Goal: Information Seeking & Learning: Learn about a topic

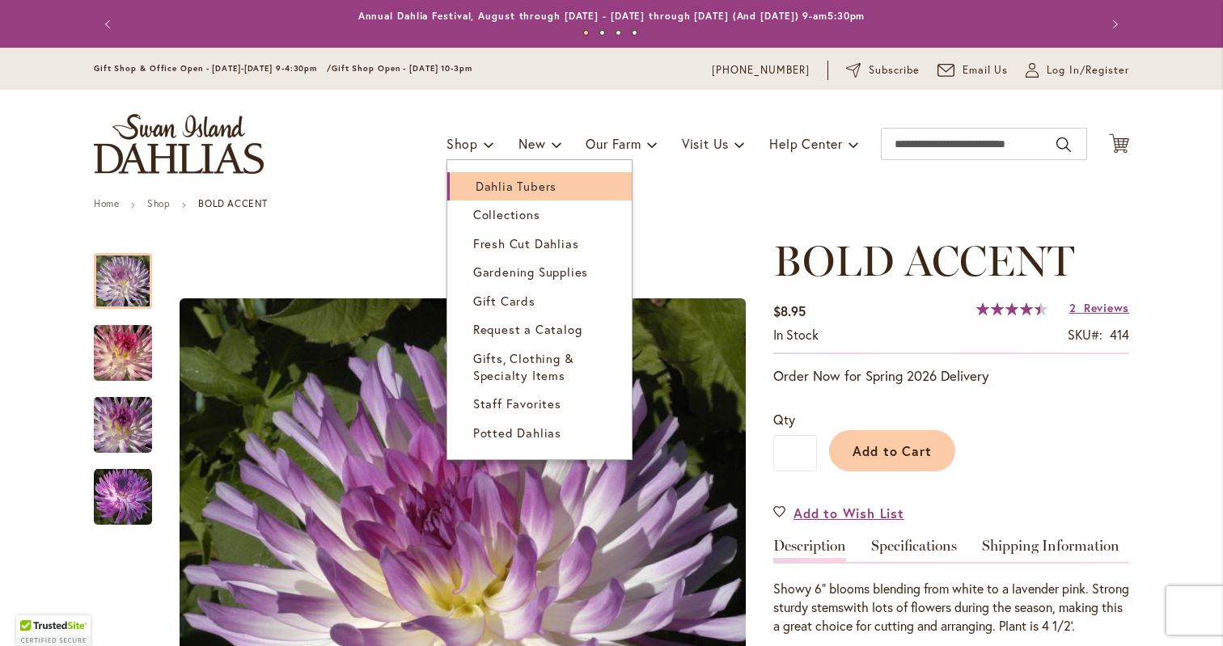
click at [478, 186] on span "Dahlia Tubers" at bounding box center [516, 186] width 81 height 16
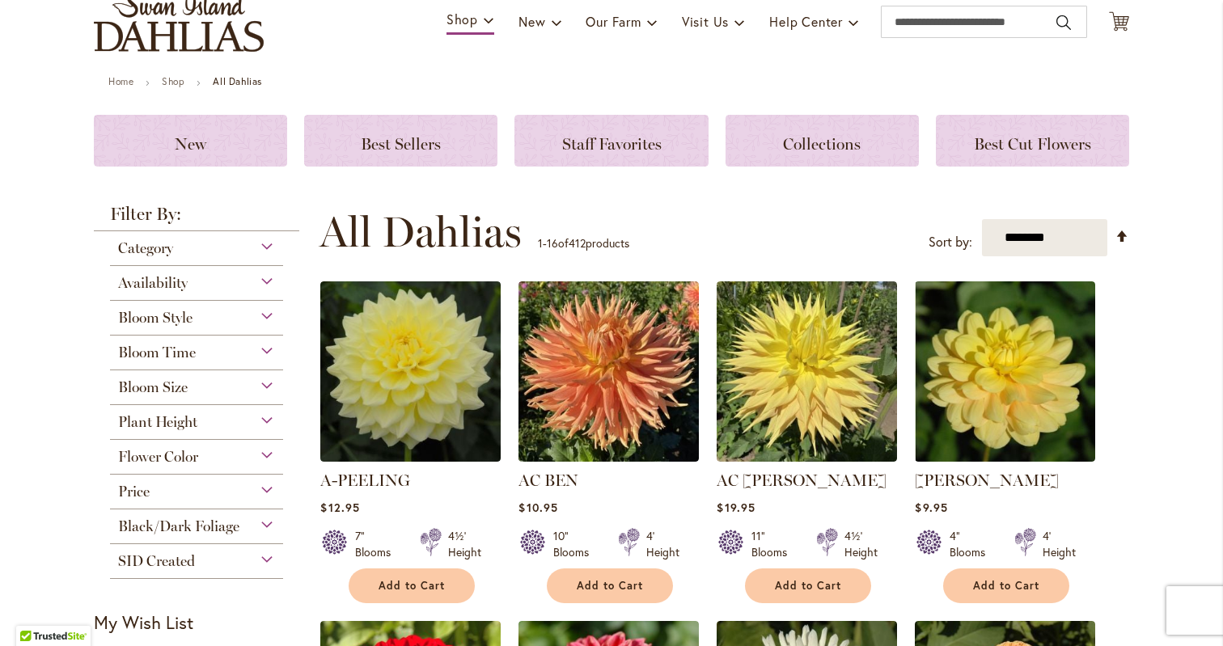
scroll to position [159, 0]
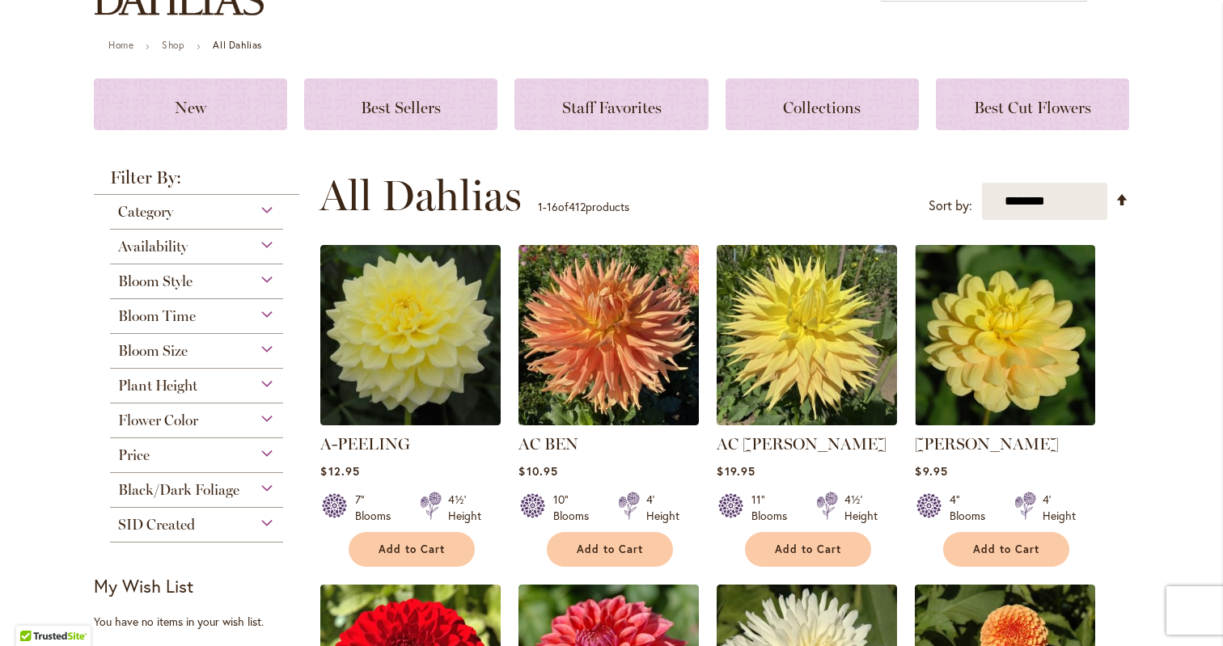
click at [222, 292] on div "Bloom Style Anemone 6 items Ball 16 items Cactus 6 items Collarette" at bounding box center [196, 281] width 173 height 35
click at [243, 276] on div "Bloom Style" at bounding box center [196, 277] width 173 height 26
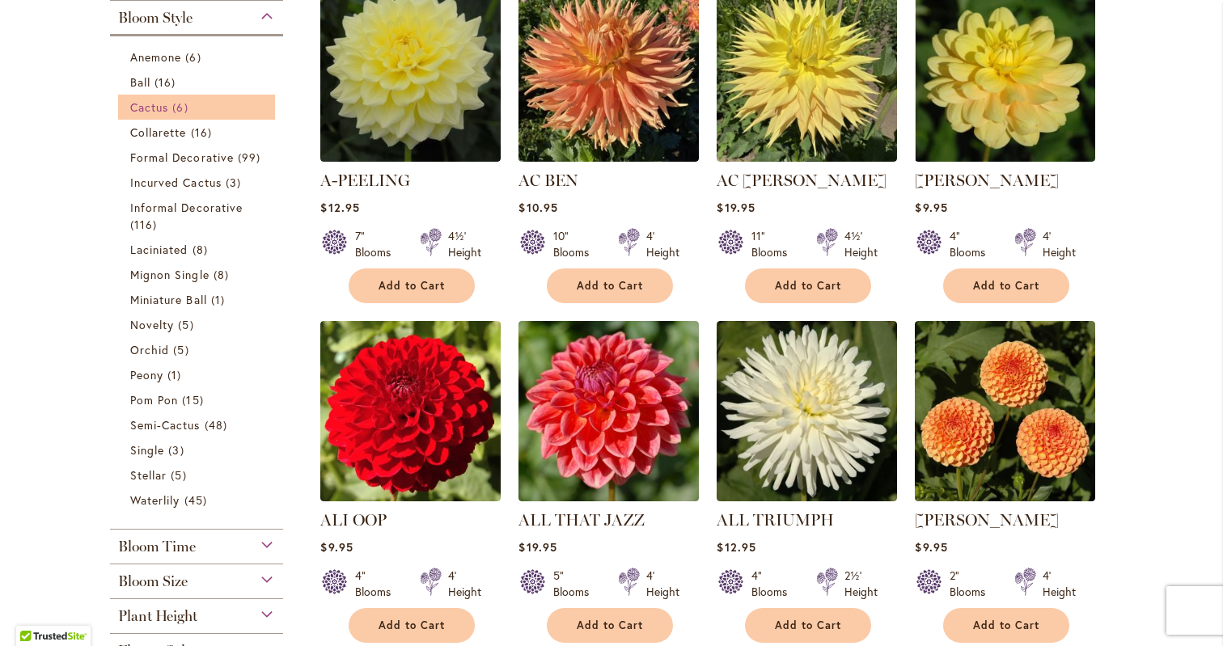
click at [176, 109] on span "6 items" at bounding box center [181, 107] width 19 height 17
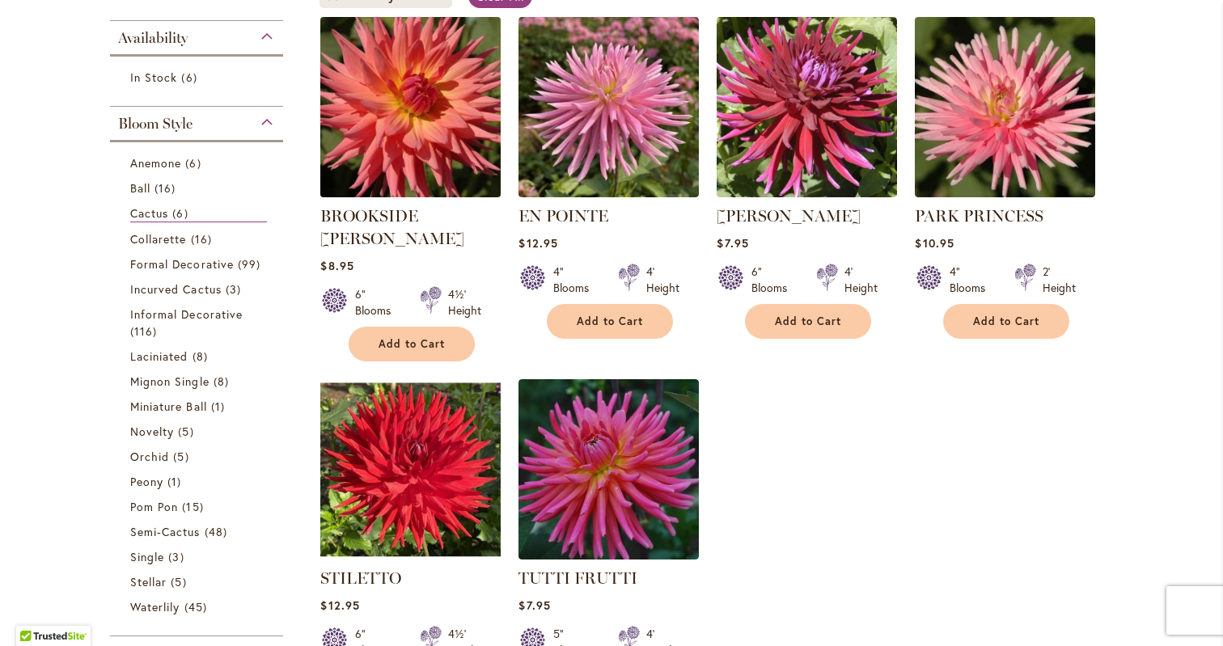
scroll to position [374, 0]
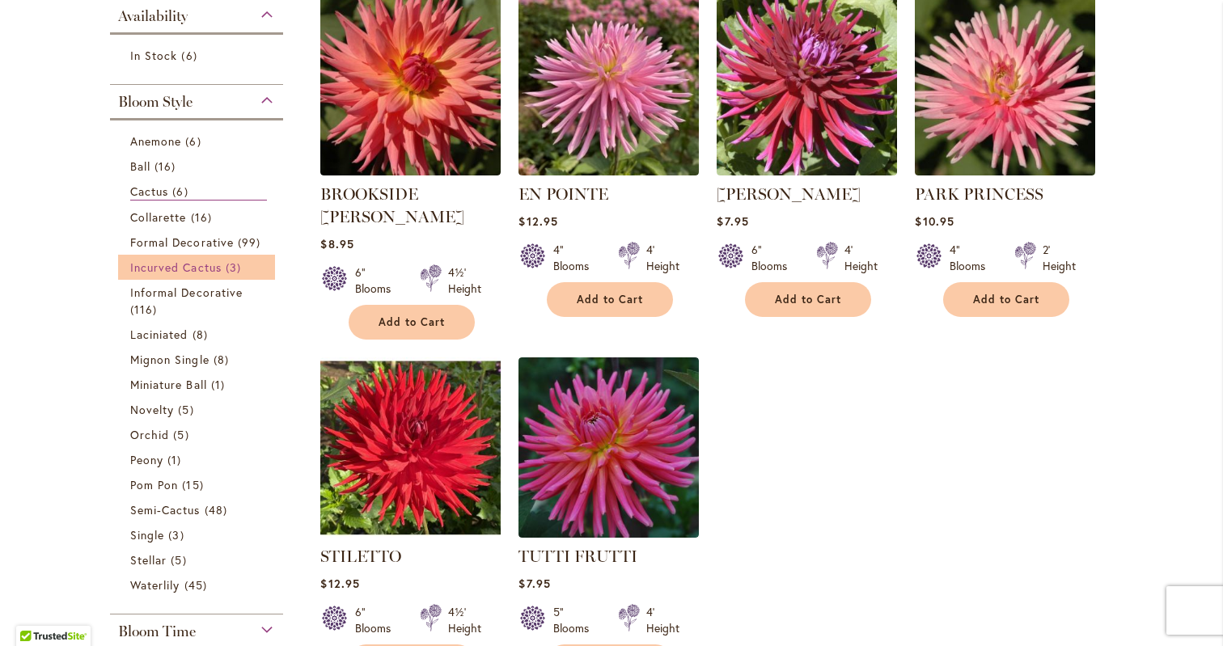
click at [246, 270] on link "Incurved Cactus 3 items" at bounding box center [198, 267] width 137 height 17
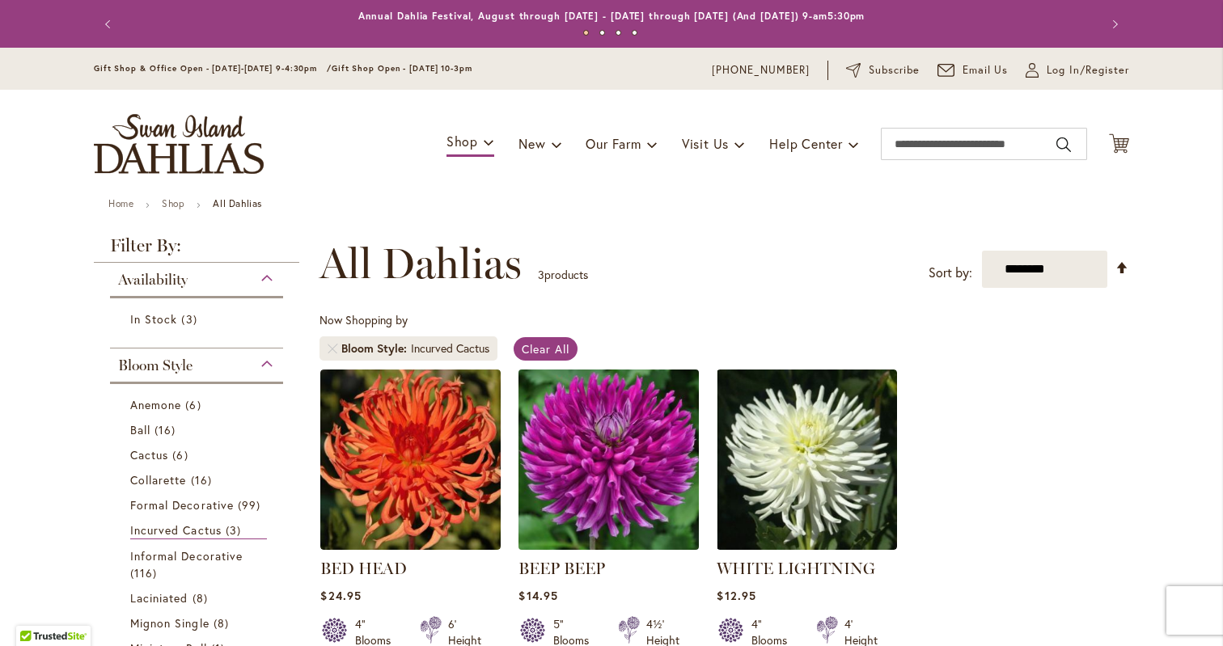
click at [620, 442] on img at bounding box center [608, 459] width 189 height 189
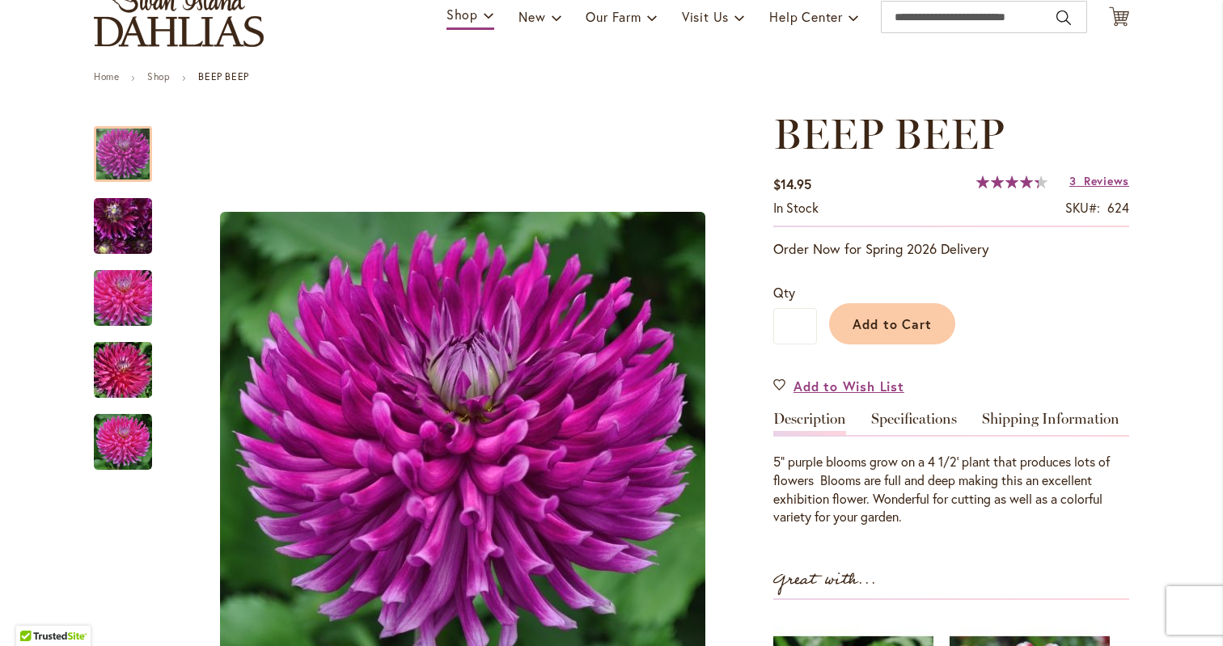
scroll to position [137, 0]
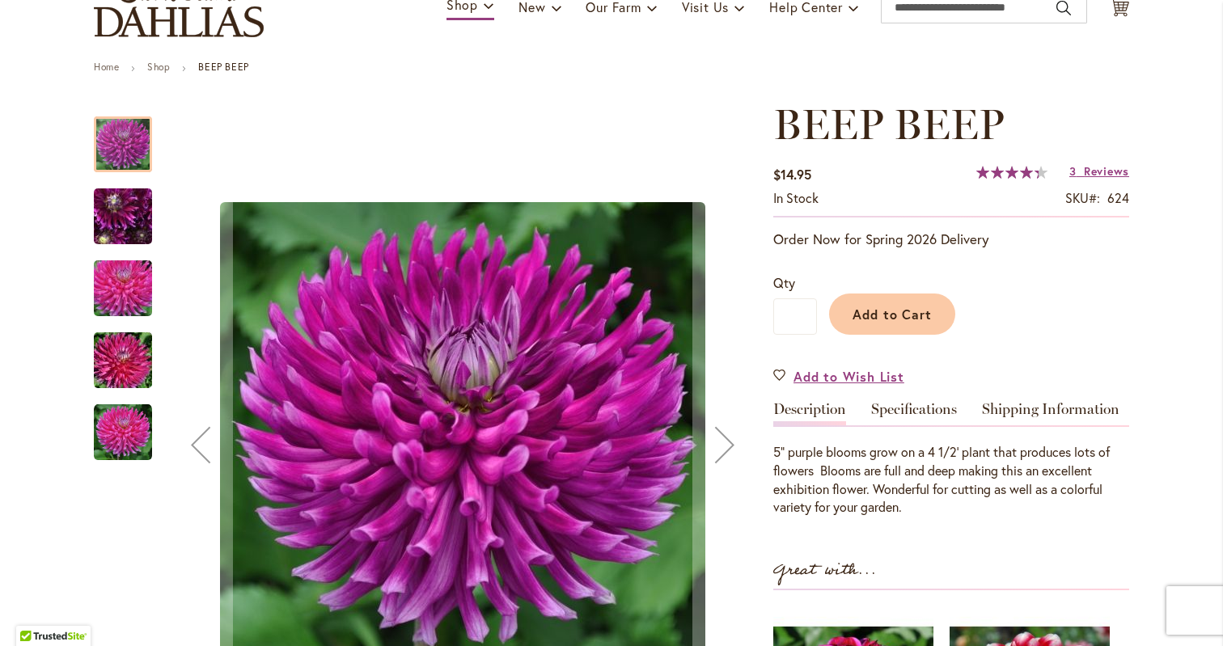
click at [160, 236] on div at bounding box center [425, 445] width 663 height 690
click at [144, 231] on img "BEEP BEEP" at bounding box center [123, 216] width 116 height 87
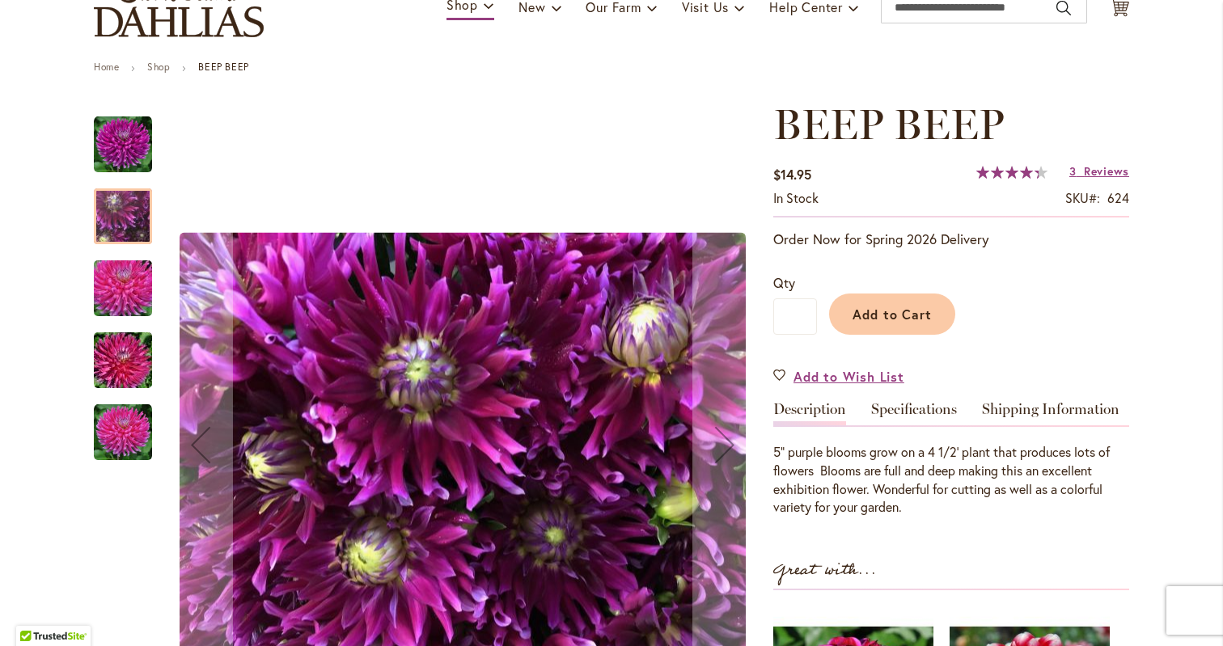
click at [136, 288] on img "BEEP BEEP" at bounding box center [123, 289] width 116 height 78
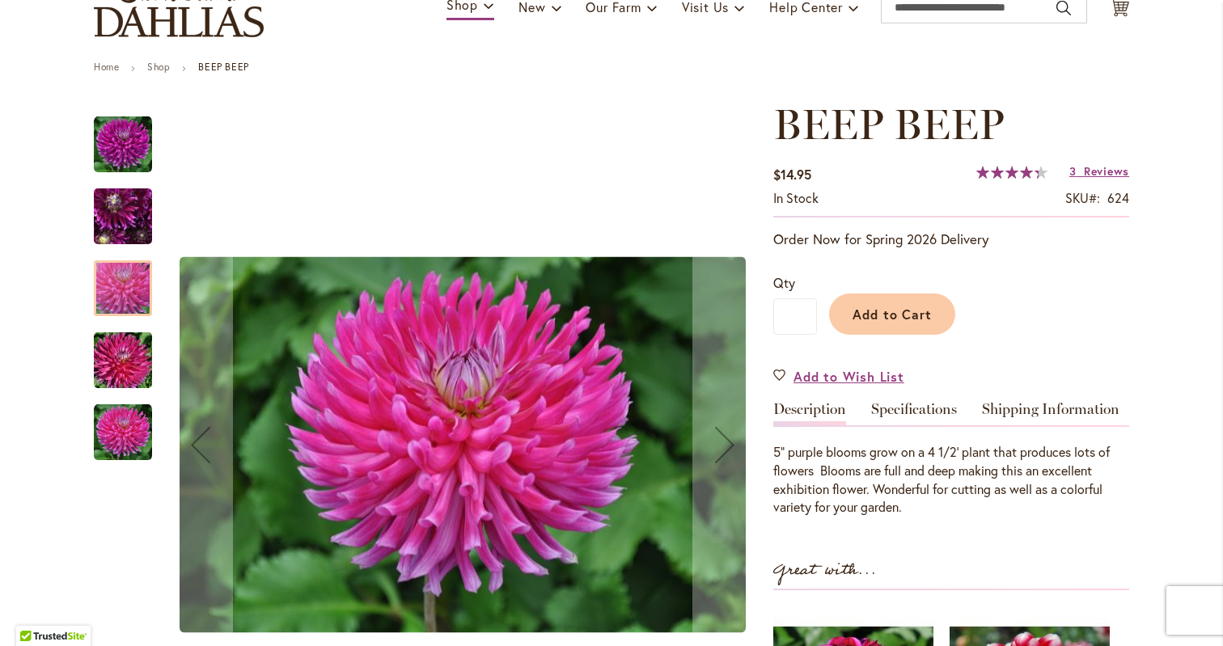
click at [128, 351] on img "BEEP BEEP" at bounding box center [123, 361] width 116 height 78
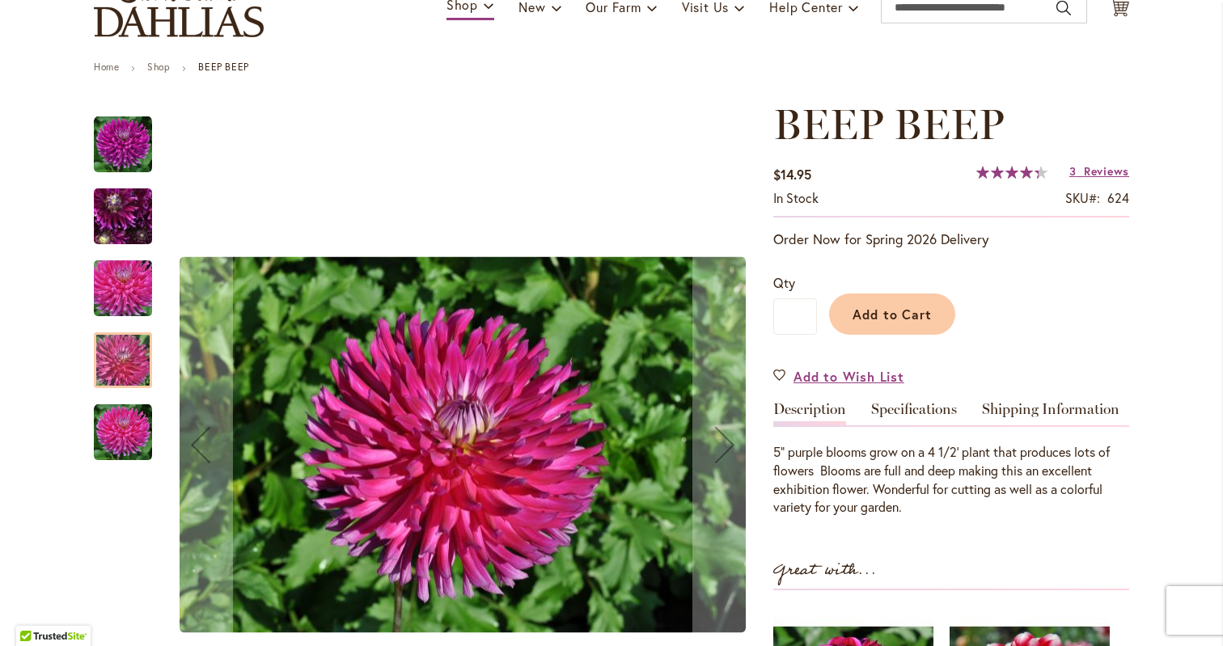
click at [129, 449] on img "BEEP BEEP" at bounding box center [123, 433] width 58 height 58
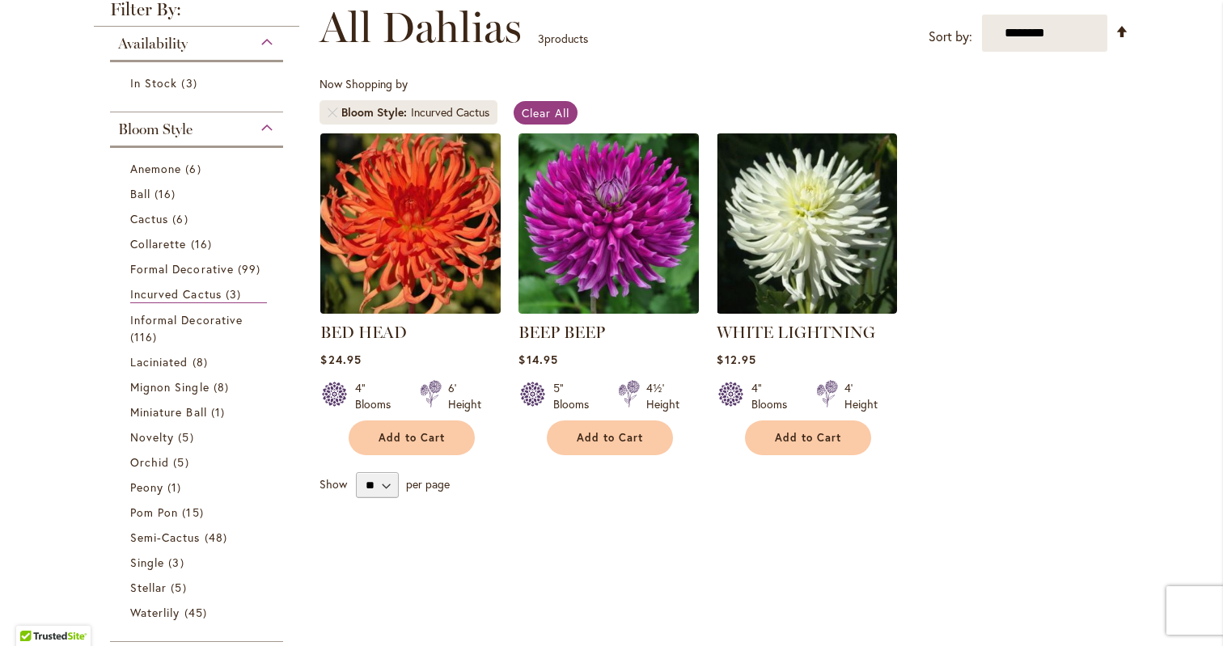
scroll to position [242, 0]
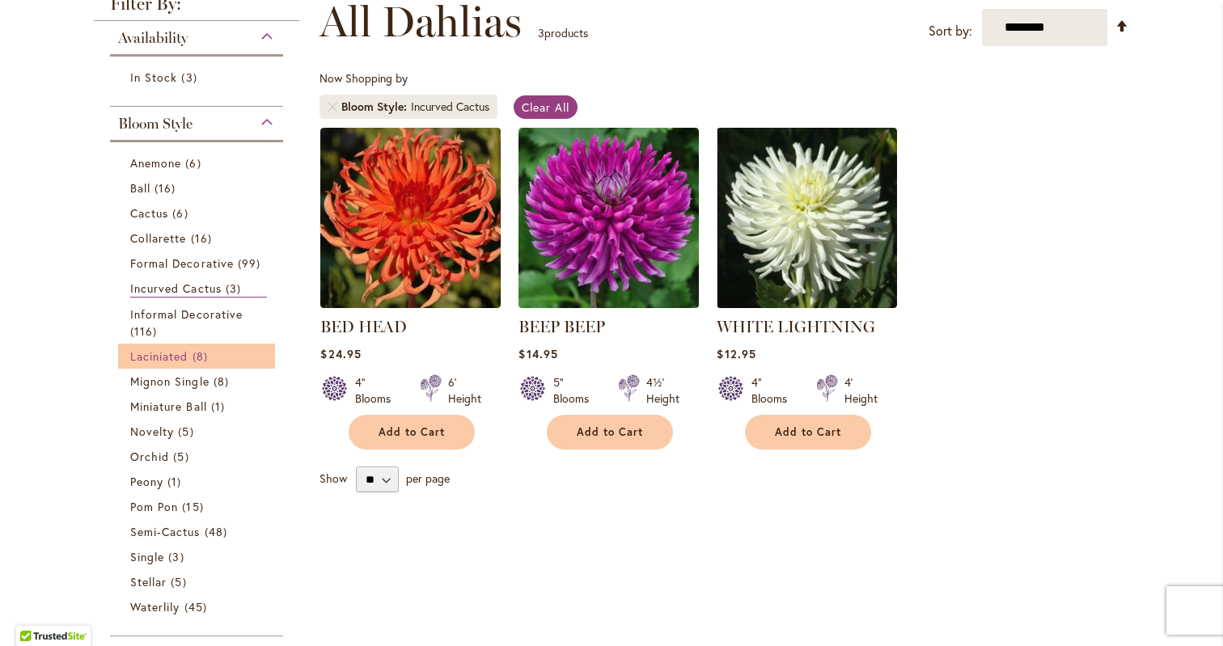
click at [181, 357] on span "Laciniated" at bounding box center [159, 356] width 58 height 15
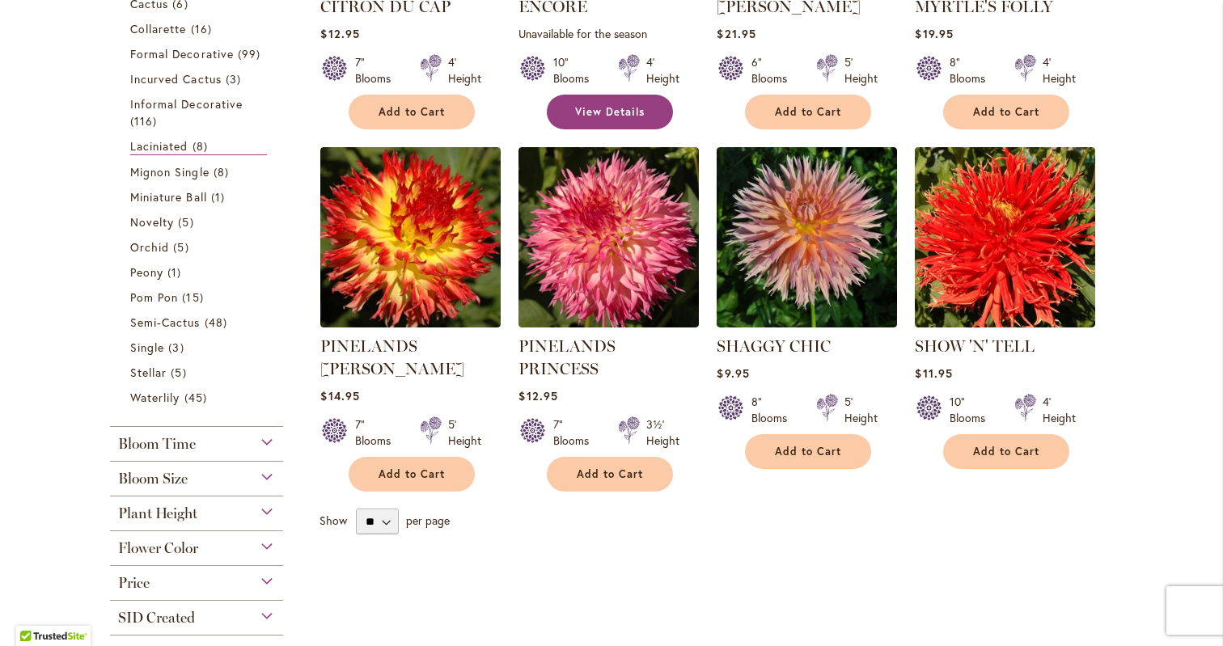
scroll to position [564, 0]
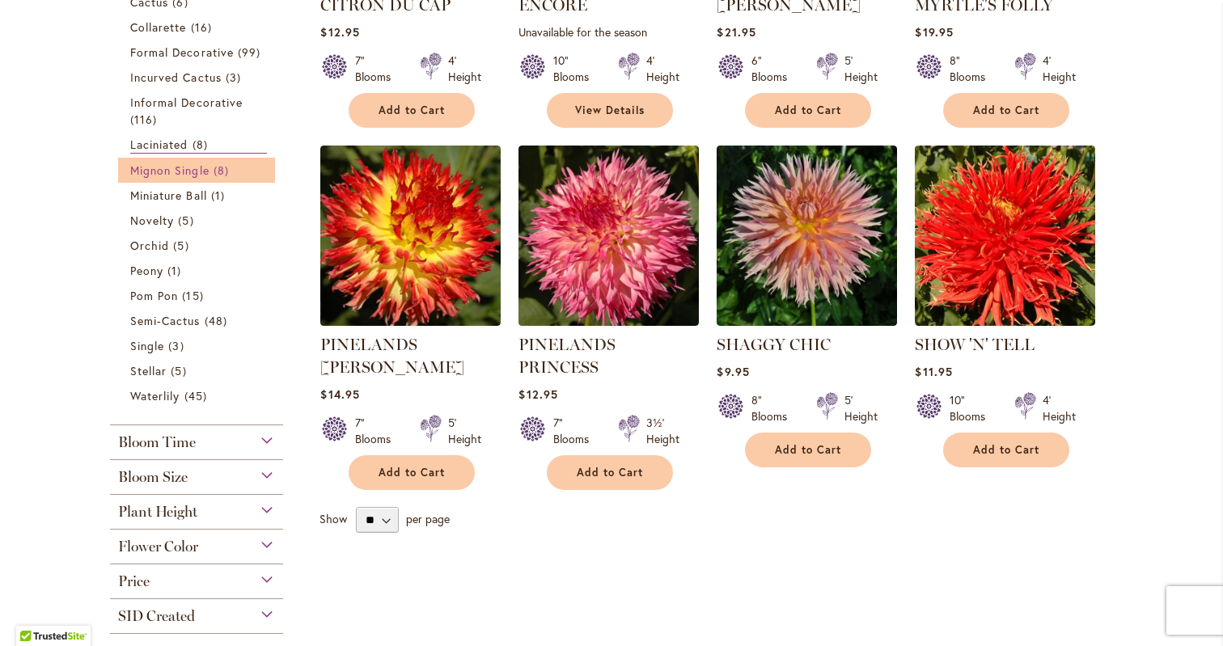
click at [201, 169] on span "Mignon Single" at bounding box center [169, 170] width 79 height 15
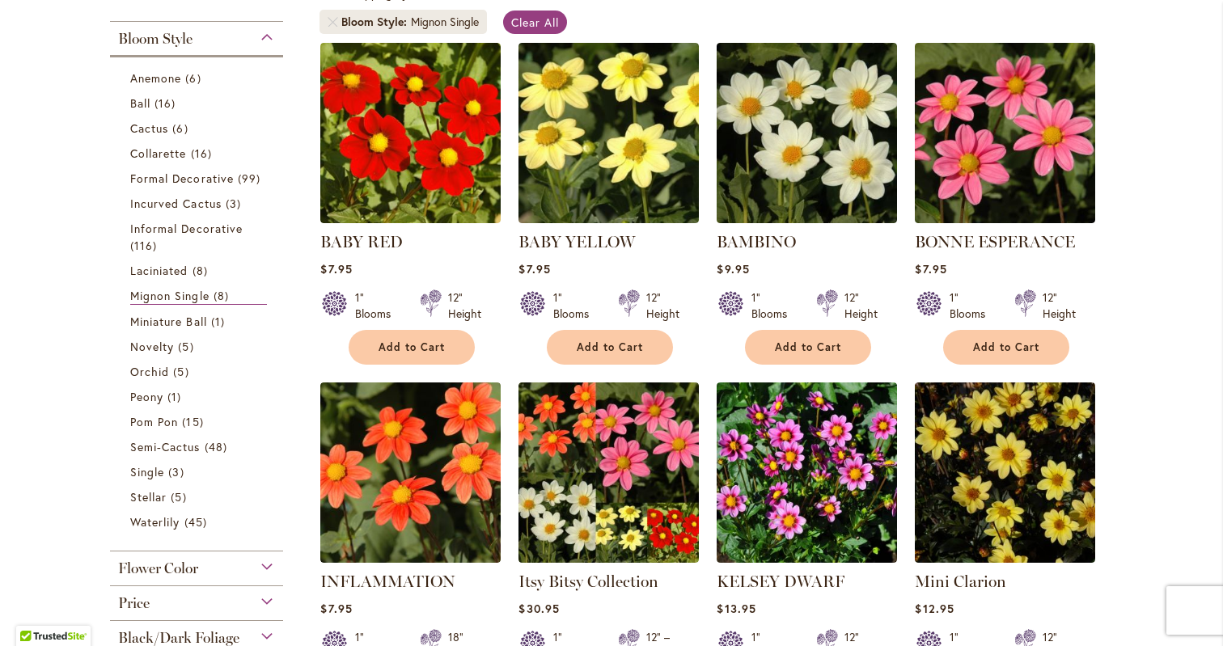
scroll to position [331, 0]
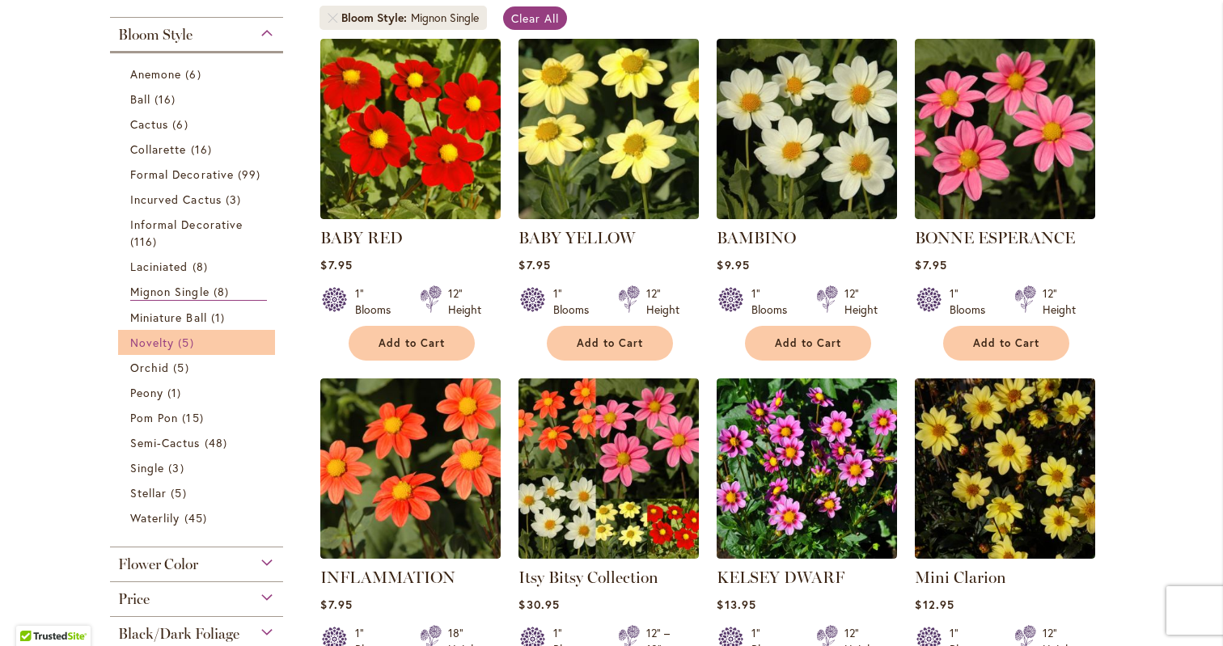
click at [179, 342] on span "5 items" at bounding box center [187, 342] width 19 height 17
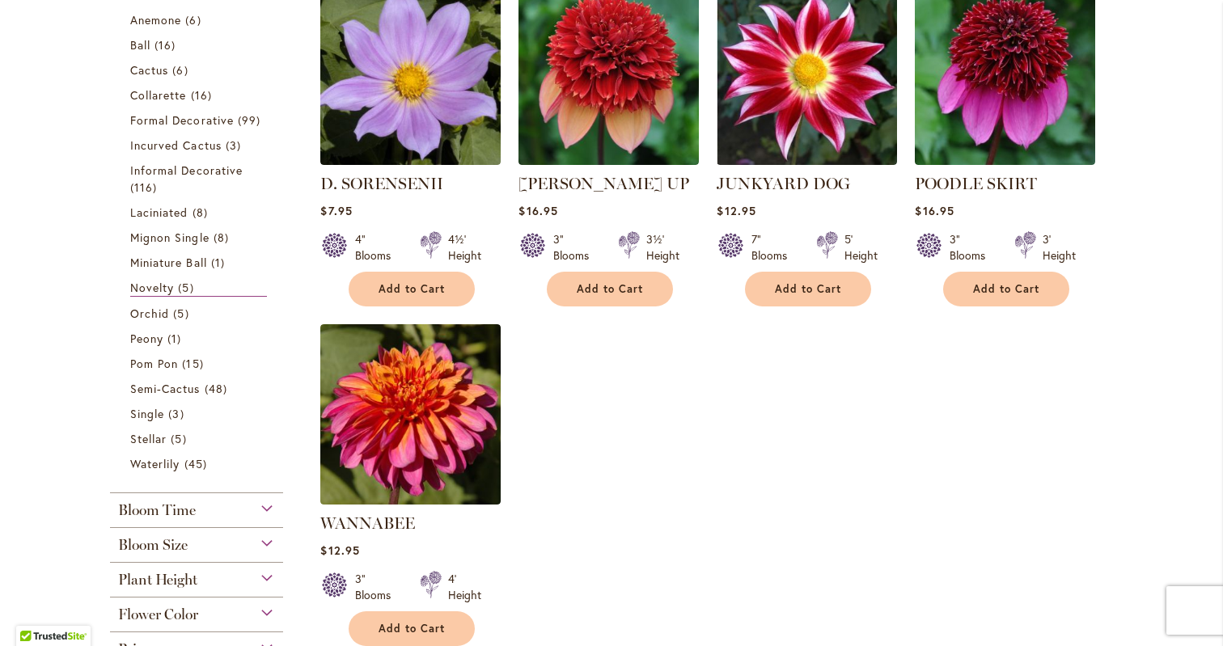
scroll to position [462, 0]
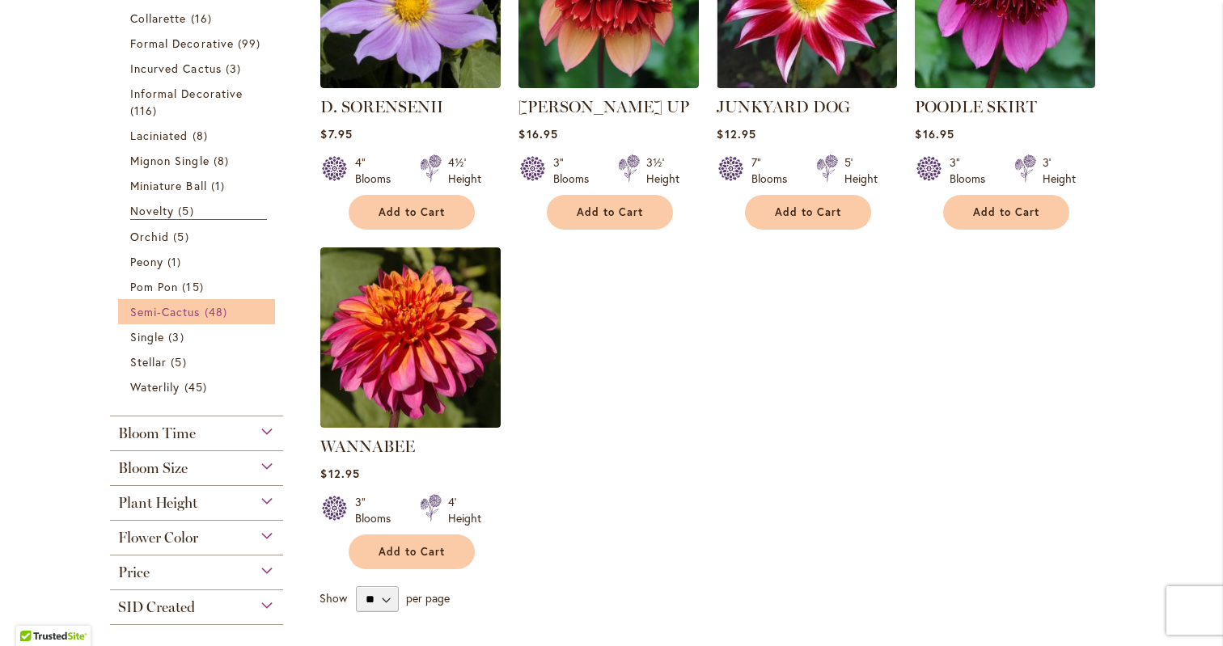
click at [184, 312] on span "Semi-Cactus" at bounding box center [165, 311] width 70 height 15
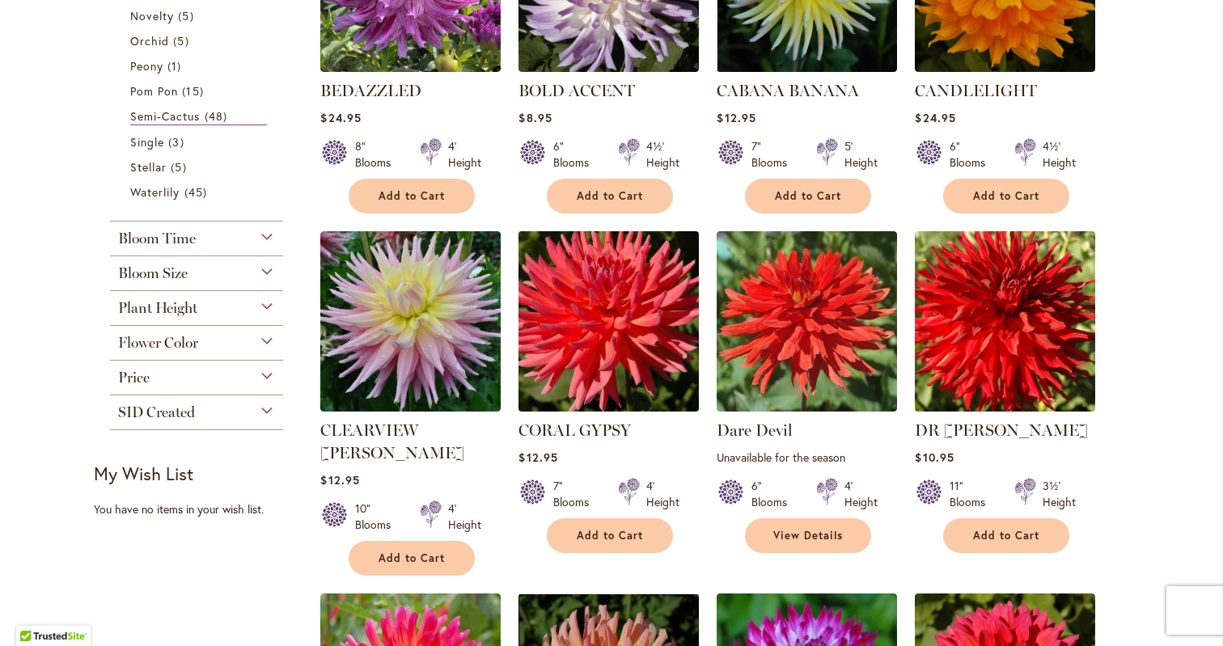
scroll to position [816, 0]
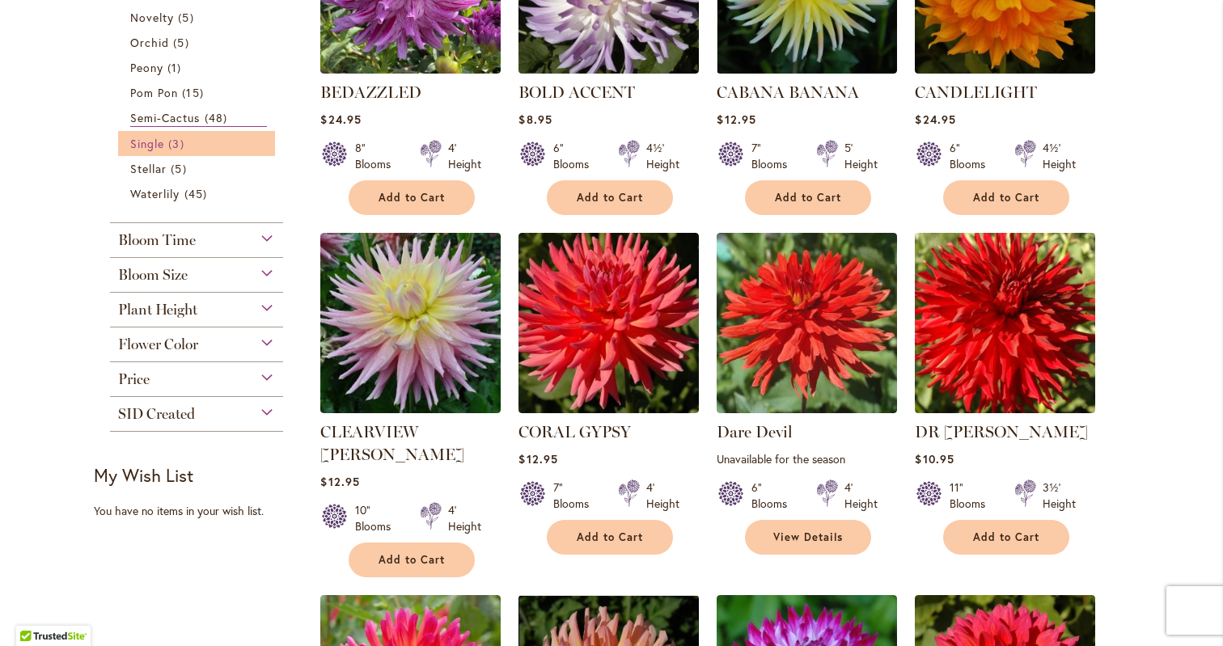
click at [163, 143] on span "Single" at bounding box center [147, 143] width 34 height 15
